Goal: Transaction & Acquisition: Subscribe to service/newsletter

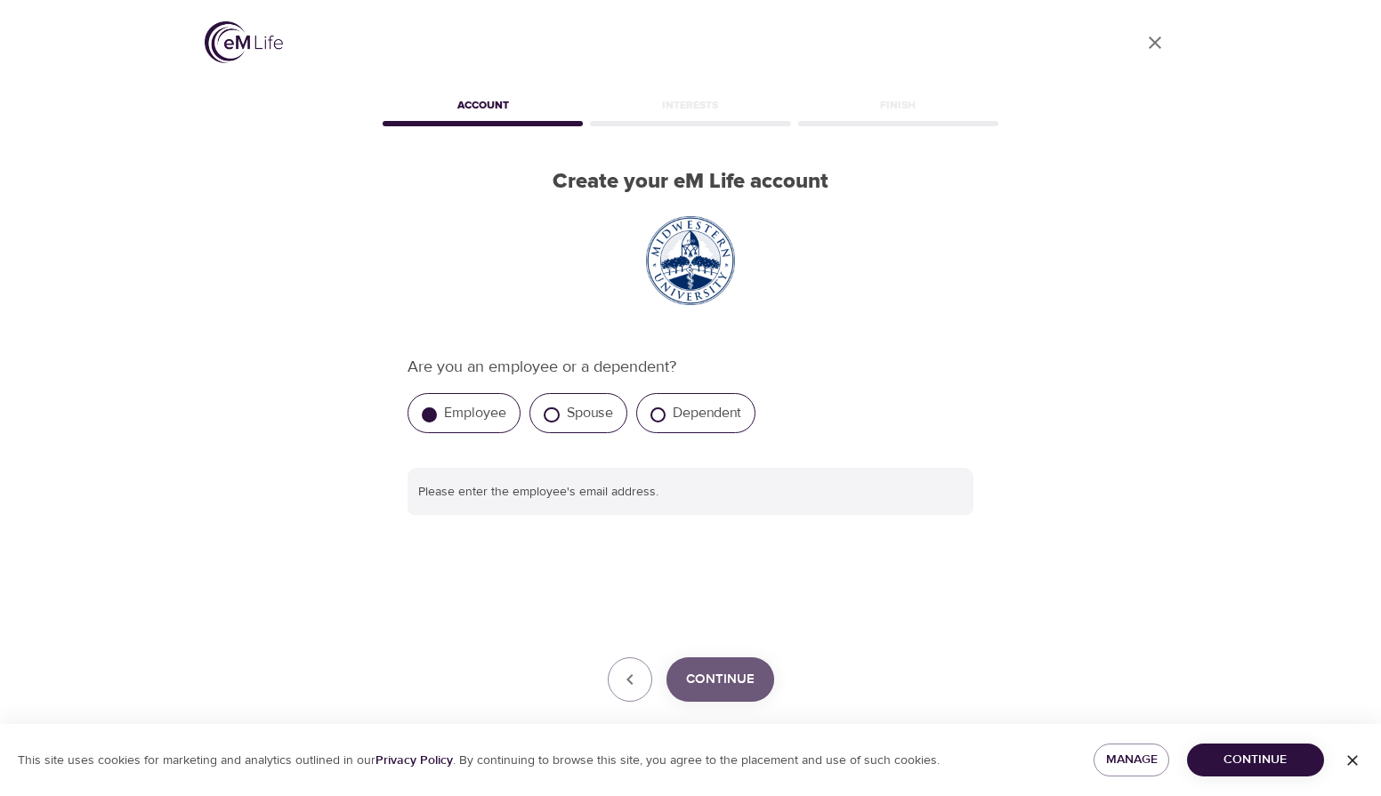
click at [722, 678] on span "Continue" at bounding box center [720, 679] width 69 height 23
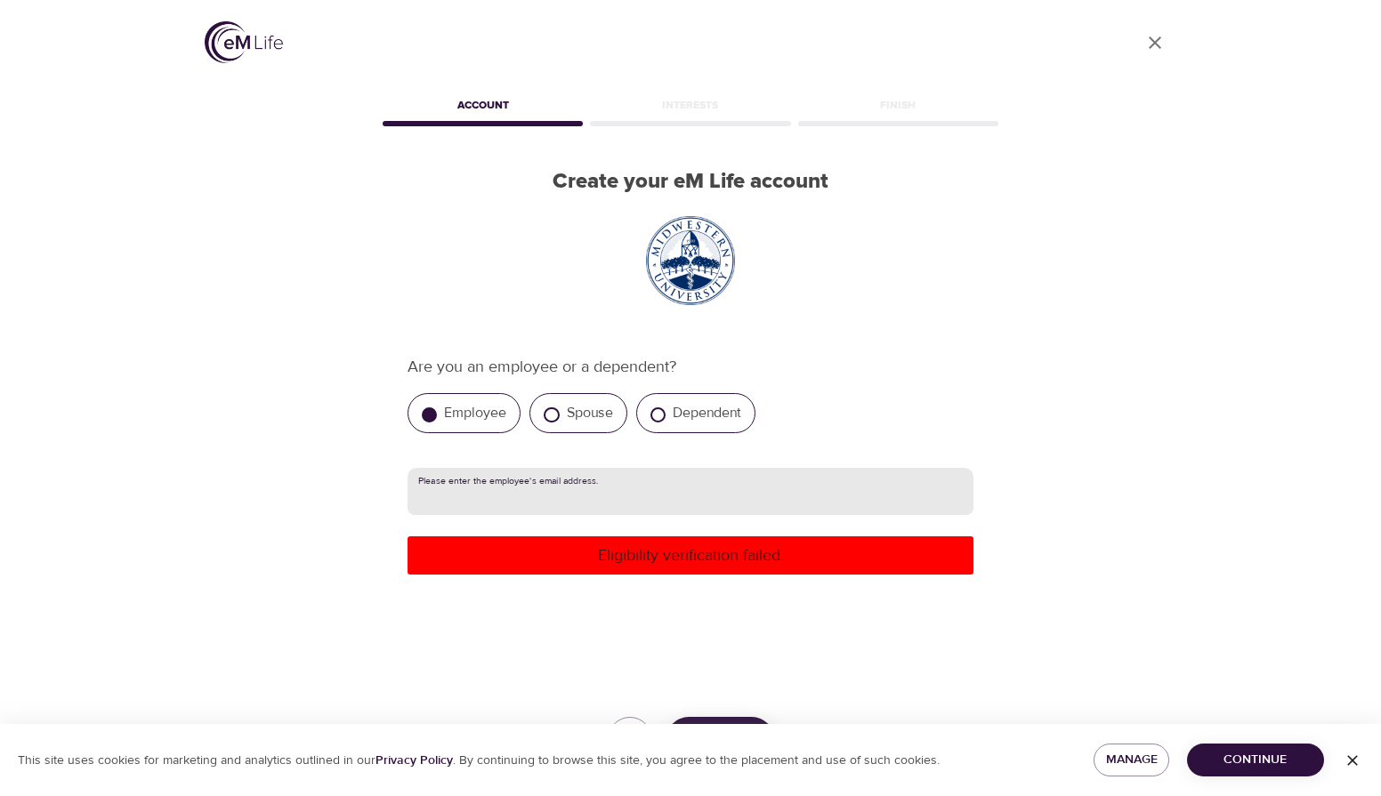
click at [473, 490] on input "text" at bounding box center [691, 492] width 566 height 48
type input "[DOMAIN_NAME]"
click at [513, 556] on p "Eligibility verification failed." at bounding box center [691, 556] width 552 height 24
click at [613, 494] on input "[DOMAIN_NAME]" at bounding box center [691, 492] width 566 height 48
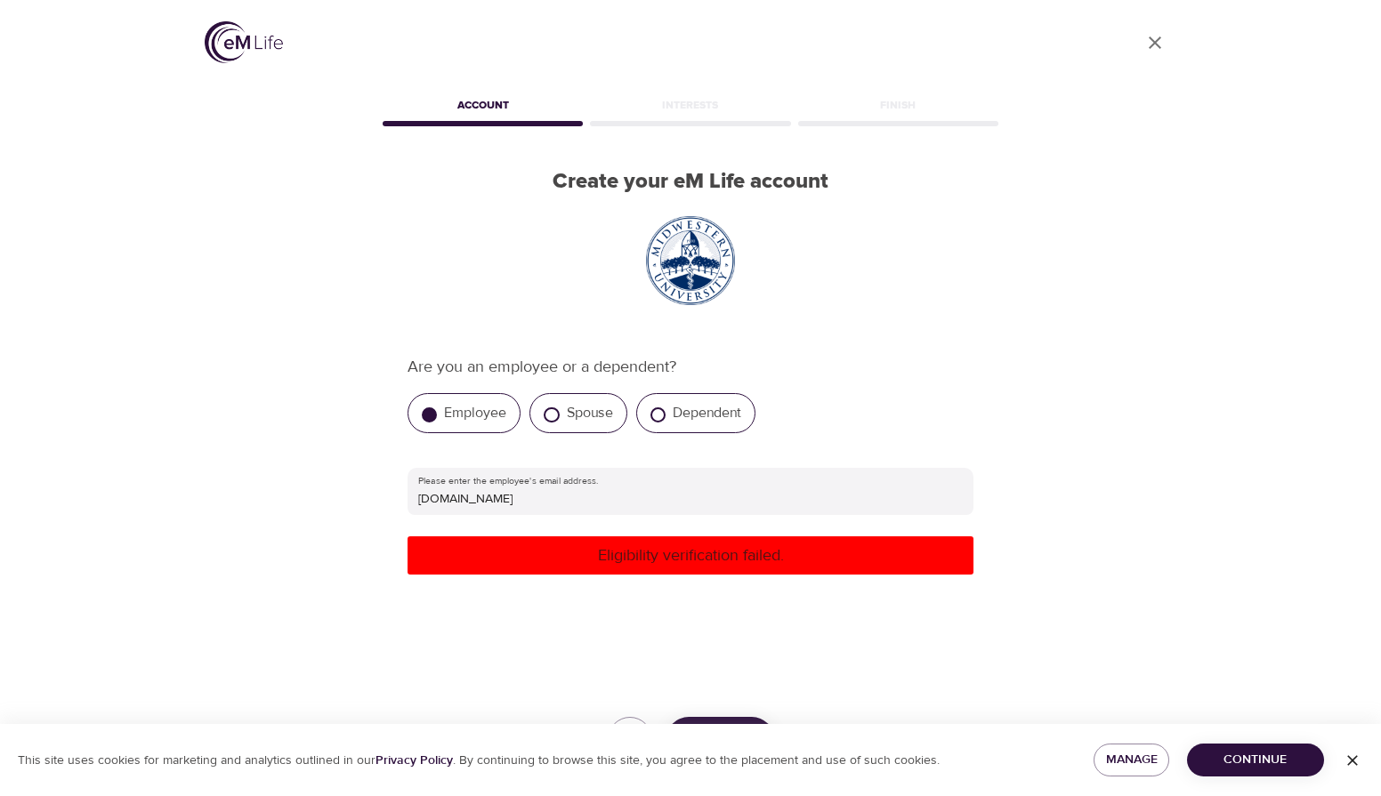
click at [712, 560] on p "Eligibility verification failed." at bounding box center [691, 556] width 552 height 24
click at [1227, 757] on span "Continue" at bounding box center [1255, 760] width 109 height 22
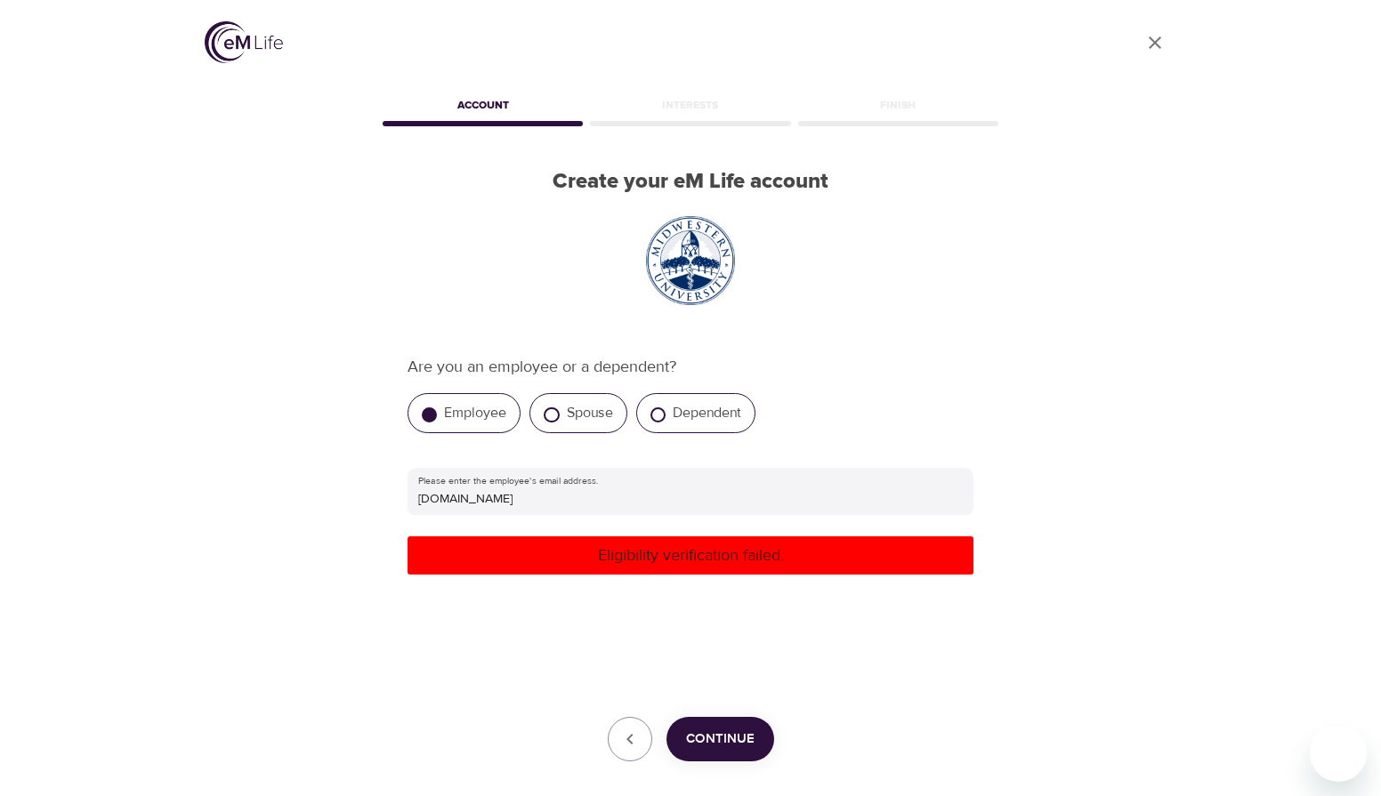
click at [742, 729] on span "Continue" at bounding box center [720, 739] width 69 height 23
click at [1158, 44] on icon "close" at bounding box center [1155, 42] width 12 height 12
